Goal: Navigation & Orientation: Find specific page/section

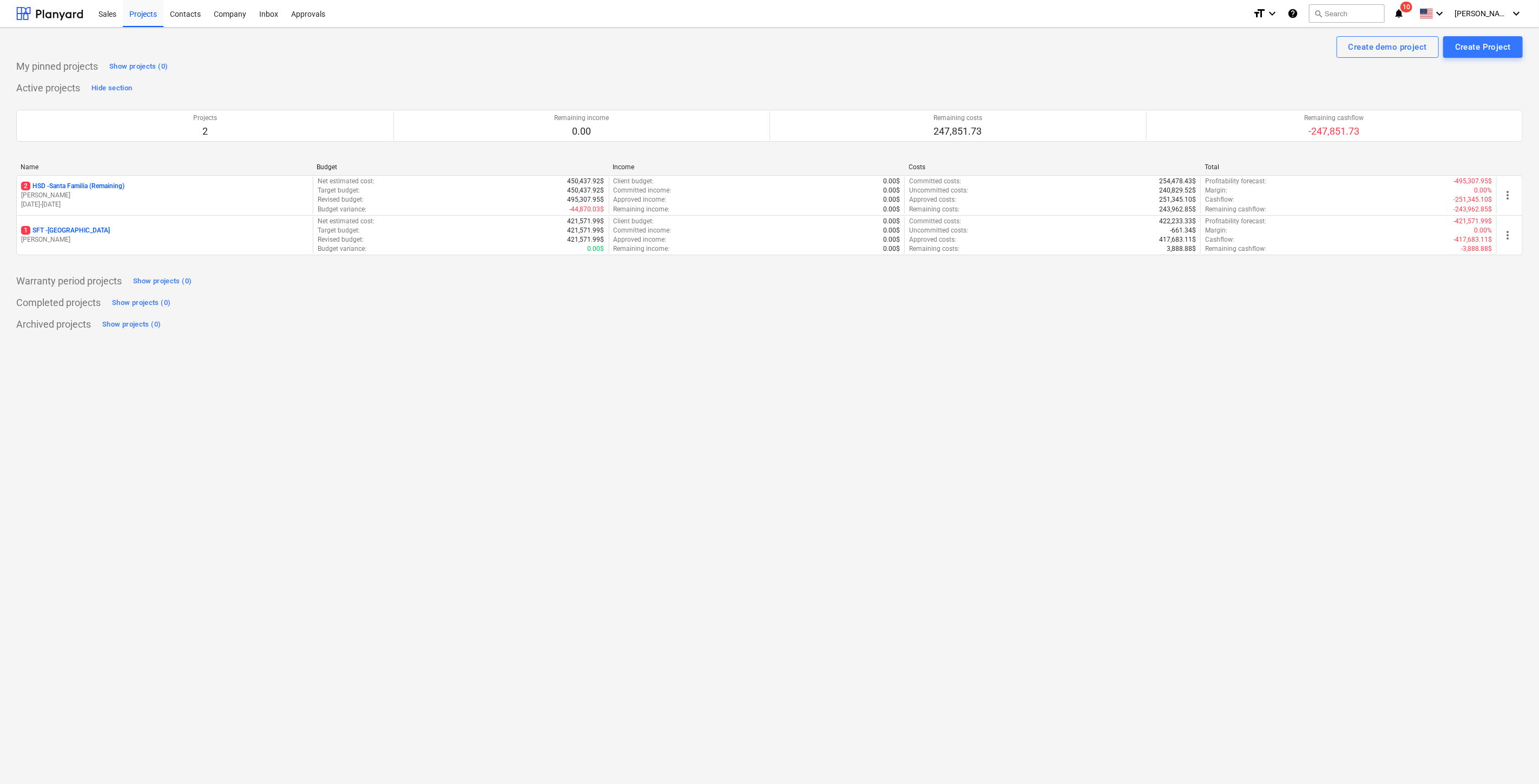
click at [1423, 11] on div "Project fetching failed You do not have permissions for this action" at bounding box center [1387, 17] width 292 height 34
click at [1423, 17] on div "Project fetching failed You do not have permissions for this action" at bounding box center [1387, 17] width 292 height 34
click at [1485, 5] on div "Project fetching failed You do not have permissions for this action" at bounding box center [1387, 17] width 292 height 34
click at [1513, 11] on div "Project fetching failed You do not have permissions for this action" at bounding box center [1387, 17] width 292 height 34
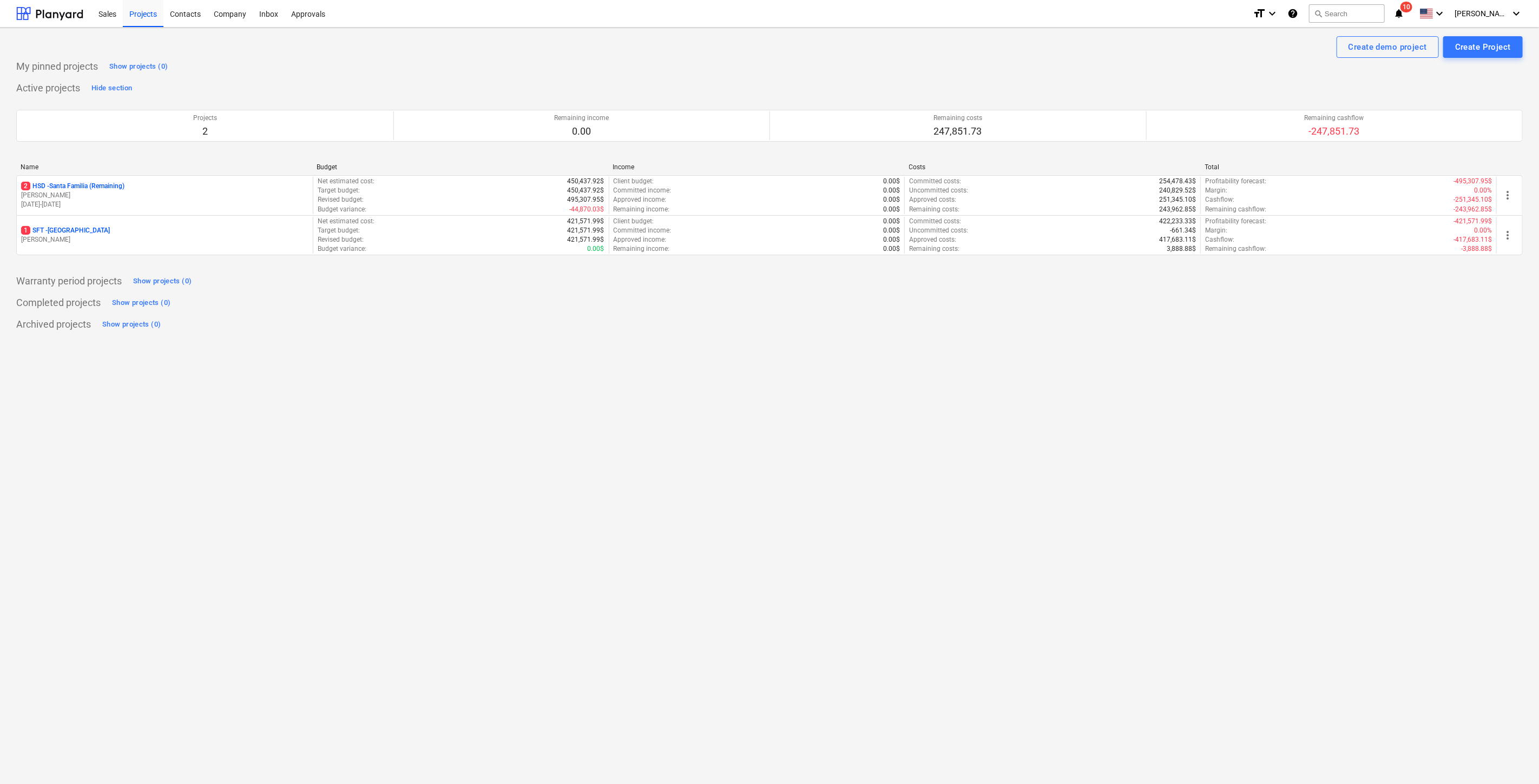
click at [1504, 15] on div "Project fetching failed You do not have permissions for this action" at bounding box center [1387, 17] width 292 height 34
click at [1431, 4] on div "Project fetching failed You do not have permissions for this action" at bounding box center [1387, 17] width 292 height 34
click at [69, 12] on div at bounding box center [50, 13] width 67 height 27
click at [1509, 13] on div "Project fetching failed You do not have permissions for this action" at bounding box center [1387, 17] width 292 height 34
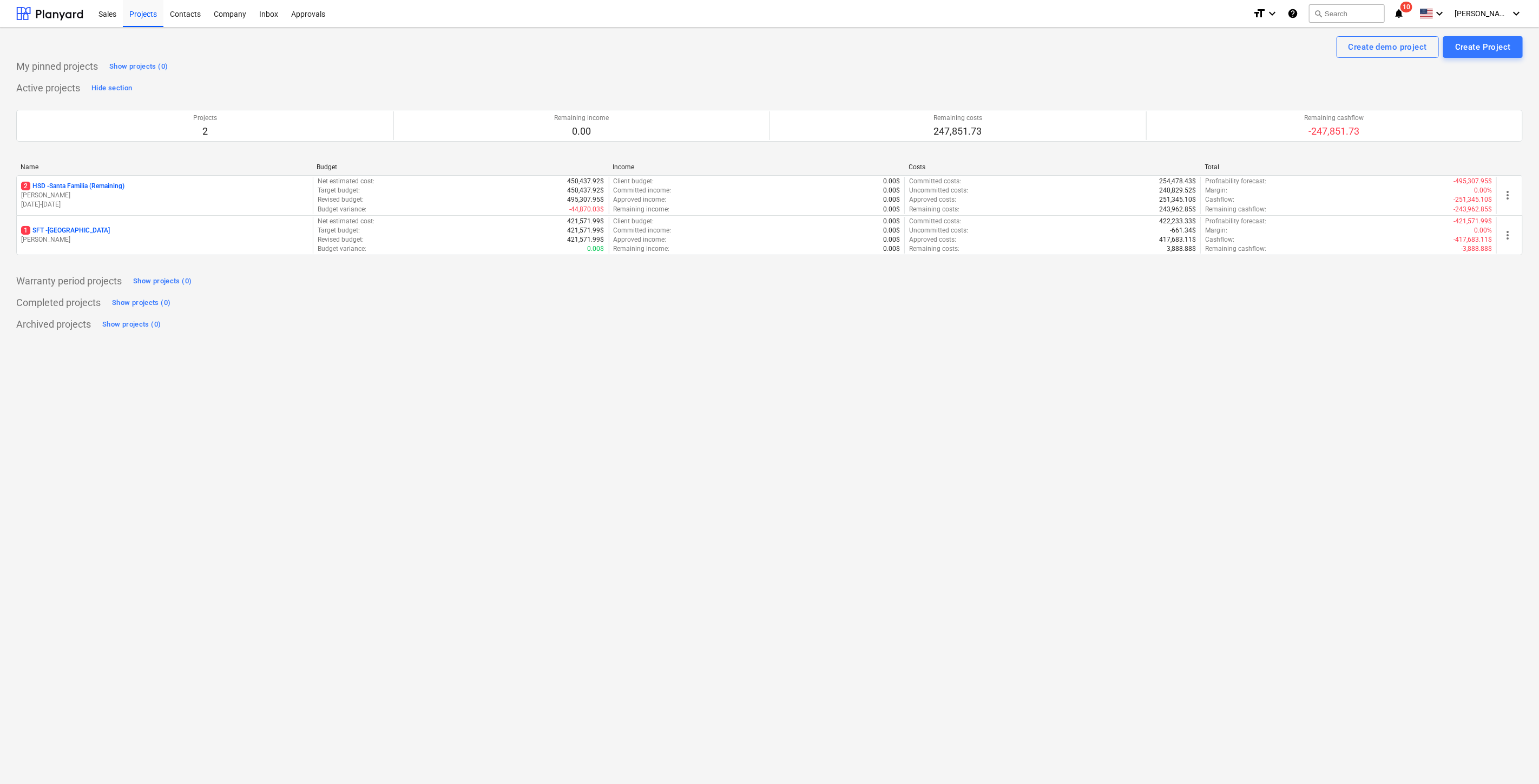
click at [1517, 12] on div "Project fetching failed You do not have permissions for this action" at bounding box center [1387, 17] width 292 height 34
click at [1514, 17] on div "Project fetching failed You do not have permissions for this action" at bounding box center [1387, 17] width 292 height 34
click at [1515, 15] on div "Project fetching failed You do not have permissions for this action" at bounding box center [1387, 17] width 292 height 34
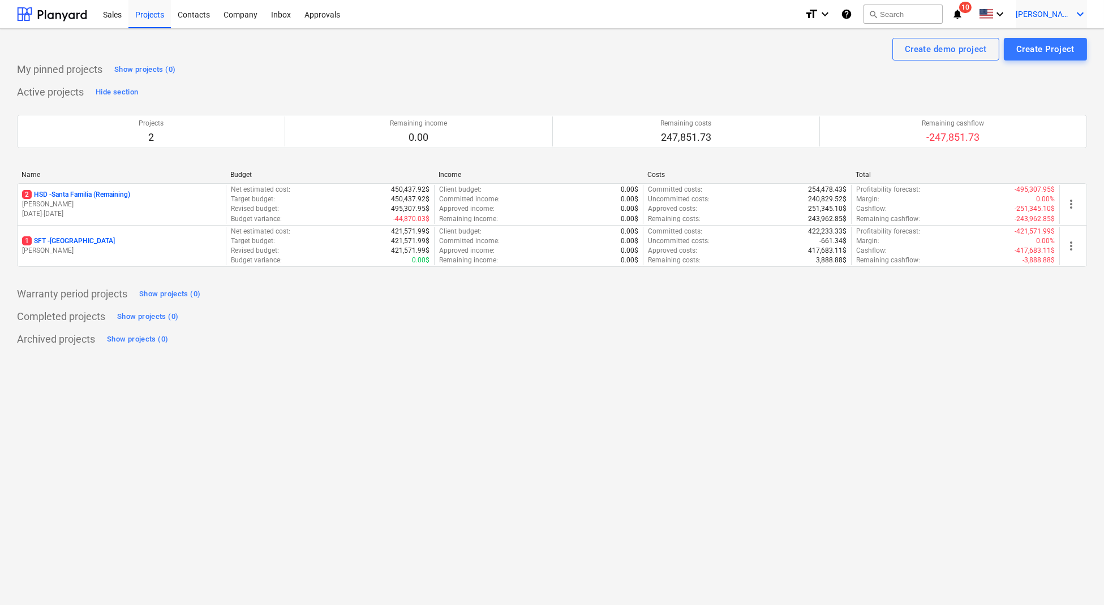
click at [1053, 11] on span "[PERSON_NAME]" at bounding box center [1043, 14] width 57 height 9
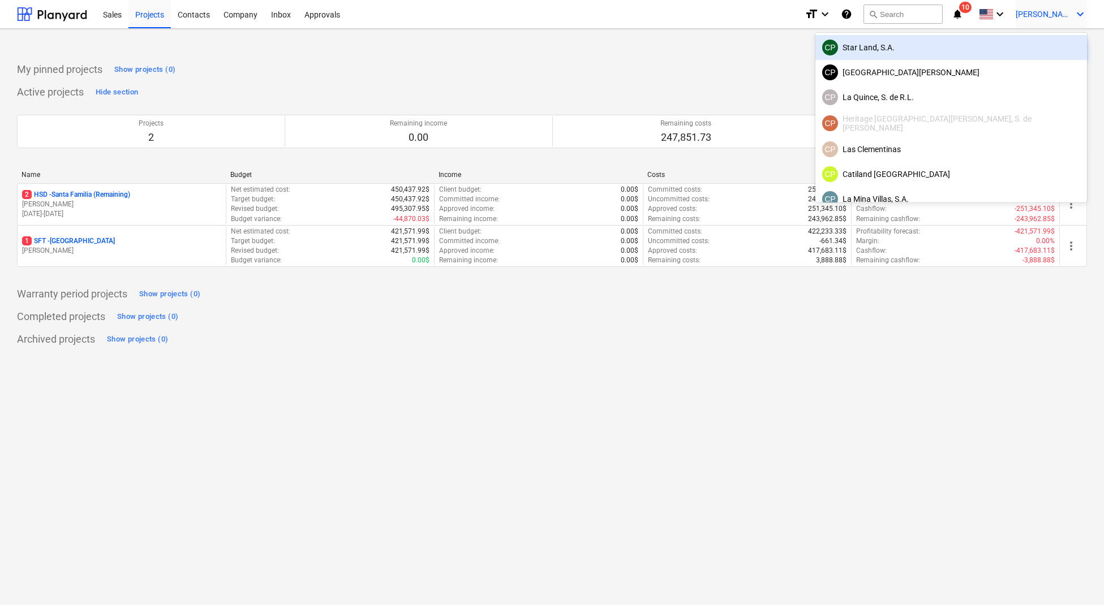
click at [1036, 43] on div "CP Star Land, S.A." at bounding box center [951, 48] width 258 height 16
